Goal: Task Accomplishment & Management: Use online tool/utility

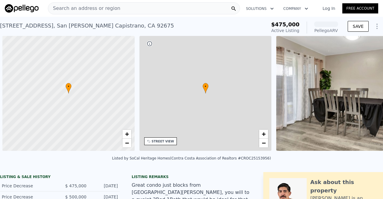
scroll to position [0, 2]
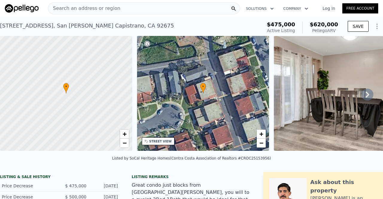
click at [364, 95] on icon at bounding box center [367, 95] width 12 height 12
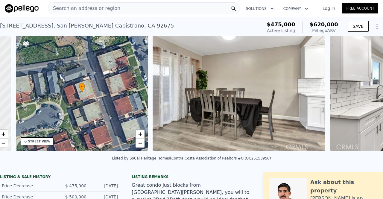
scroll to position [0, 139]
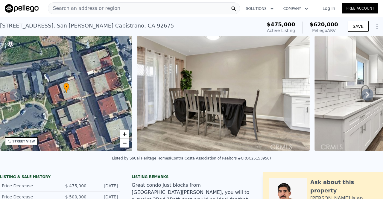
click at [364, 95] on icon at bounding box center [367, 95] width 12 height 12
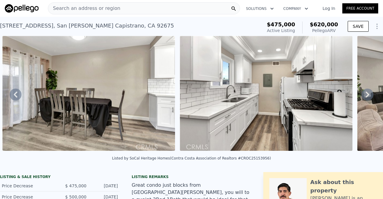
click at [364, 95] on icon at bounding box center [367, 95] width 12 height 12
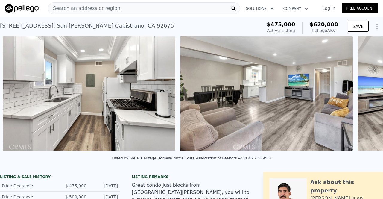
scroll to position [0, 451]
click at [364, 95] on div "• + − • + − STREET VIEW Loading... SATELLITE VIEW" at bounding box center [191, 94] width 383 height 117
click at [364, 95] on icon at bounding box center [367, 95] width 12 height 12
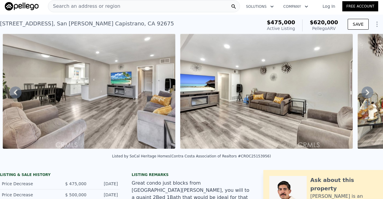
scroll to position [0, 0]
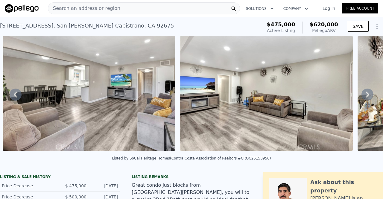
click at [324, 8] on link "Log In" at bounding box center [328, 8] width 27 height 6
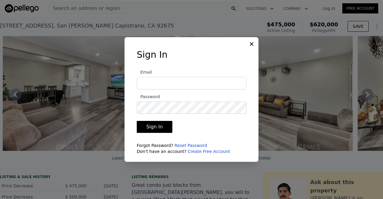
click at [181, 79] on input "Email" at bounding box center [191, 83] width 109 height 13
type input "[PERSON_NAME][EMAIL_ADDRESS][DOMAIN_NAME]"
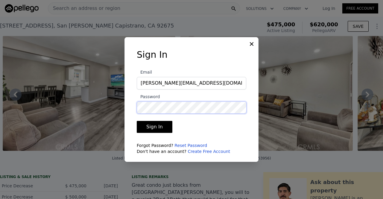
click at [137, 121] on button "Sign In" at bounding box center [155, 127] width 36 height 12
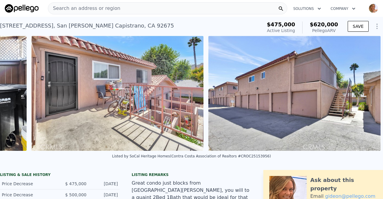
scroll to position [0, 2377]
click at [354, 26] on button "SAVE" at bounding box center [358, 26] width 21 height 11
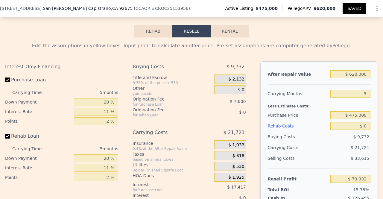
scroll to position [918, 0]
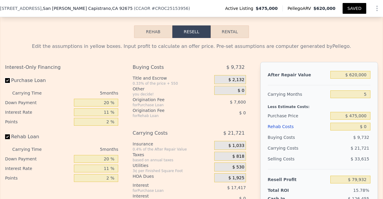
click at [7, 83] on input "Purchase Loan" at bounding box center [7, 80] width 5 height 5
checkbox input "false"
type input "$ 104,947"
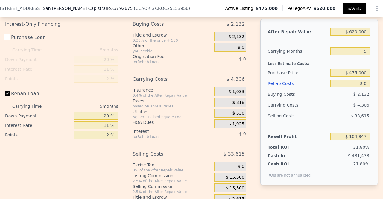
scroll to position [965, 0]
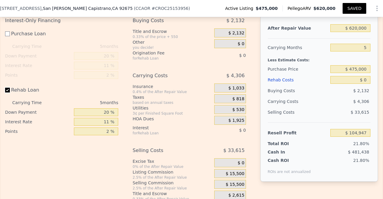
click at [7, 92] on input "Rehab Loan" at bounding box center [7, 90] width 5 height 5
checkbox input "false"
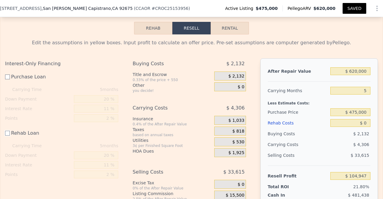
scroll to position [926, 0]
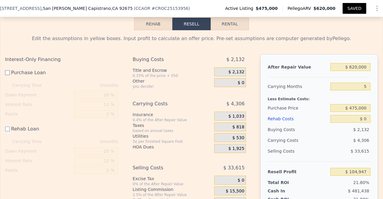
click at [229, 30] on button "Rental" at bounding box center [230, 24] width 38 height 13
select select "30"
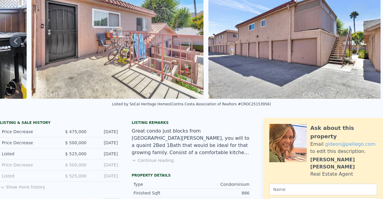
scroll to position [0, 0]
